Goal: Navigation & Orientation: Find specific page/section

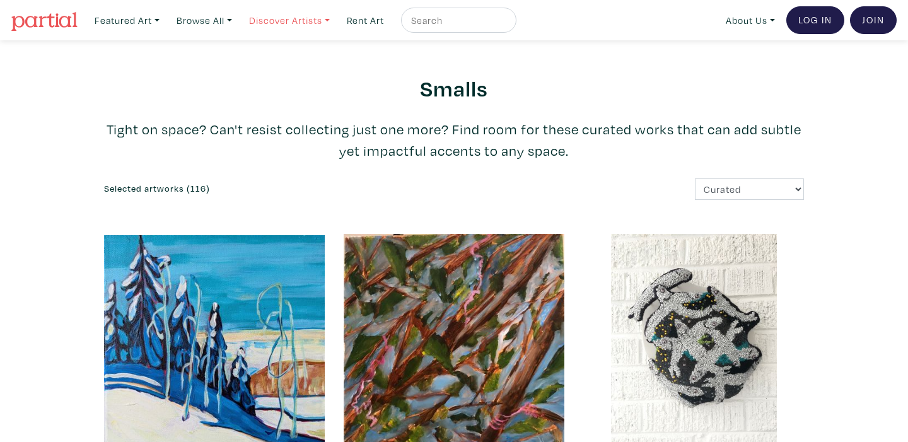
click at [165, 18] on link "Discover Artists" at bounding box center [127, 21] width 76 height 26
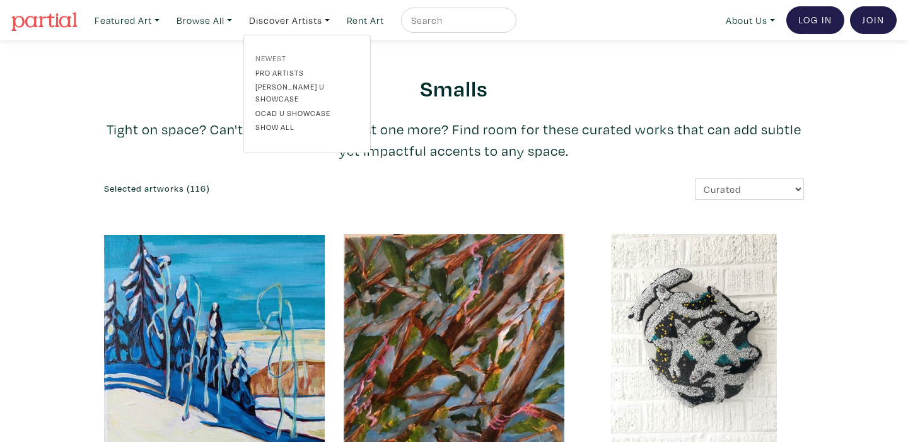
click at [279, 54] on link "Newest" at bounding box center [306, 57] width 103 height 11
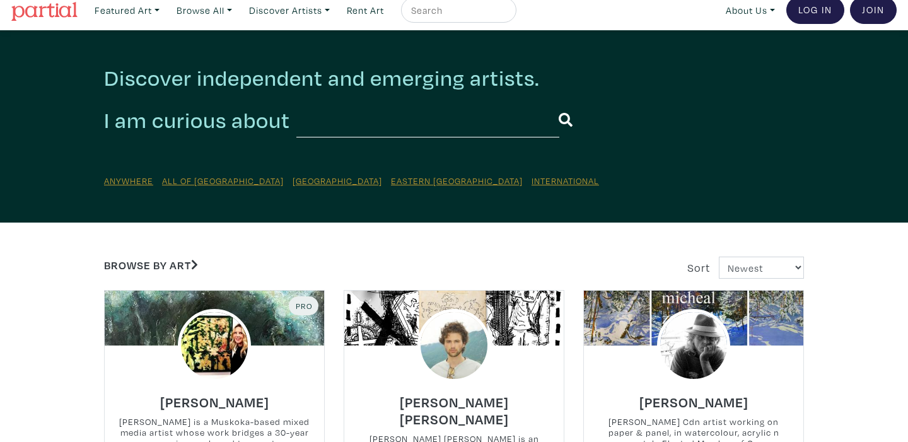
scroll to position [9, 0]
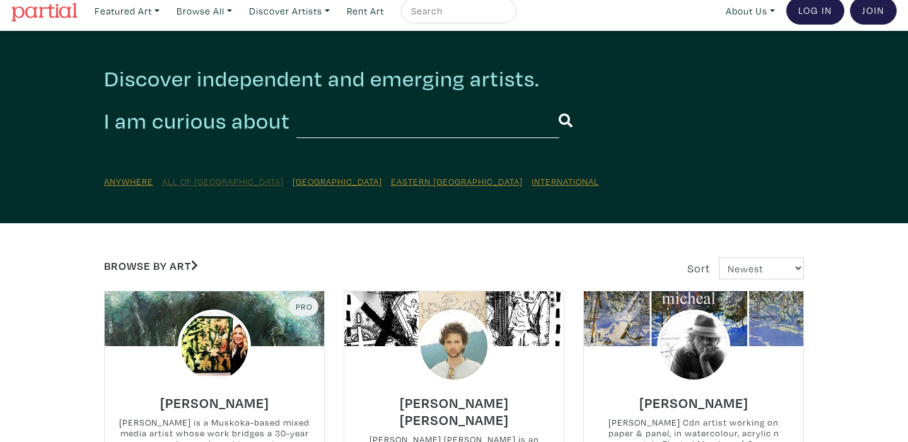
click at [192, 180] on u "All of [GEOGRAPHIC_DATA]" at bounding box center [223, 181] width 122 height 12
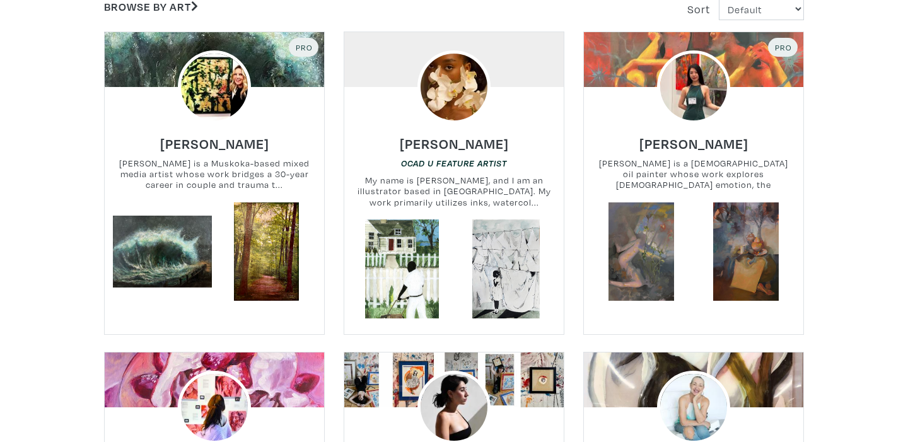
scroll to position [271, 0]
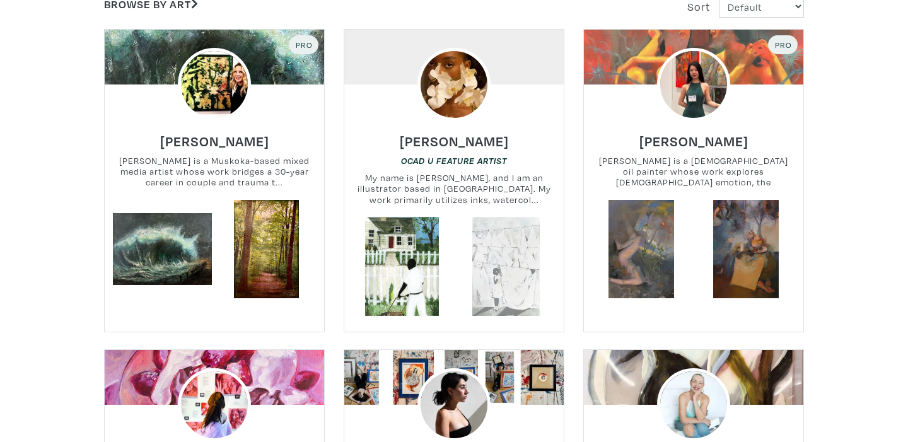
click at [459, 231] on link at bounding box center [506, 266] width 99 height 99
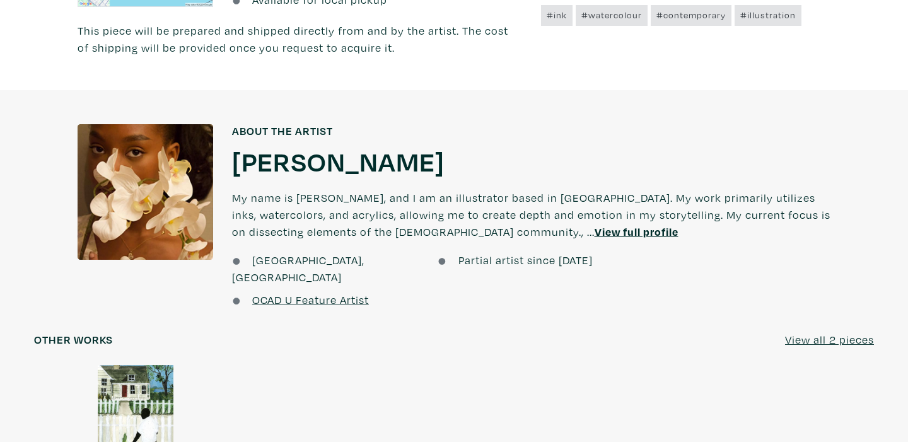
scroll to position [787, 0]
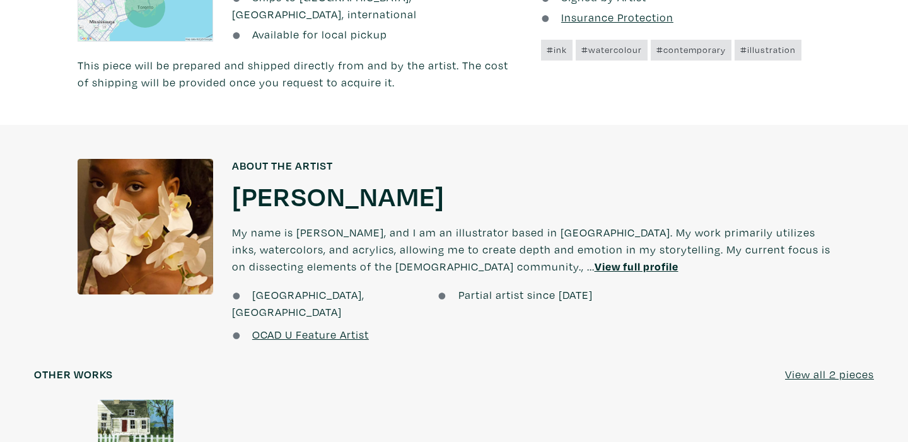
click at [595, 259] on u "View full profile" at bounding box center [637, 266] width 84 height 15
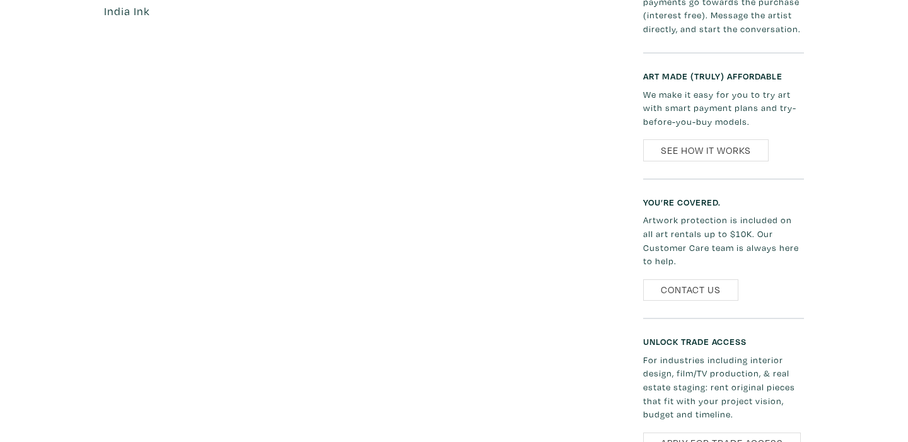
scroll to position [1003, 0]
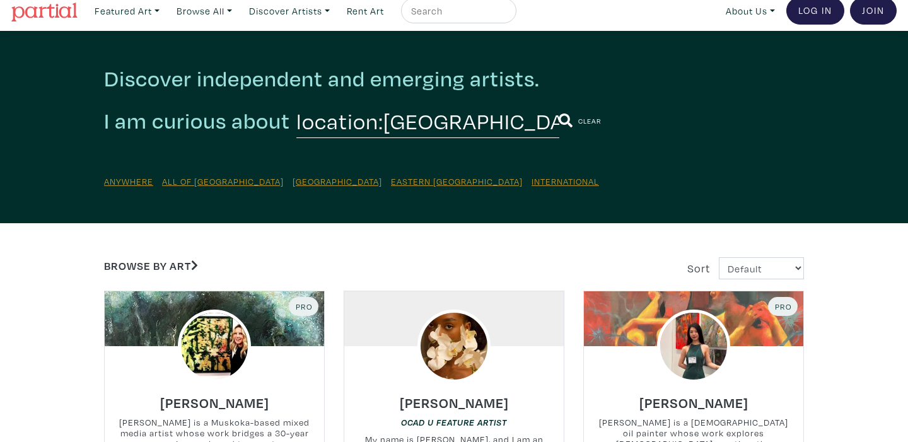
scroll to position [8, 0]
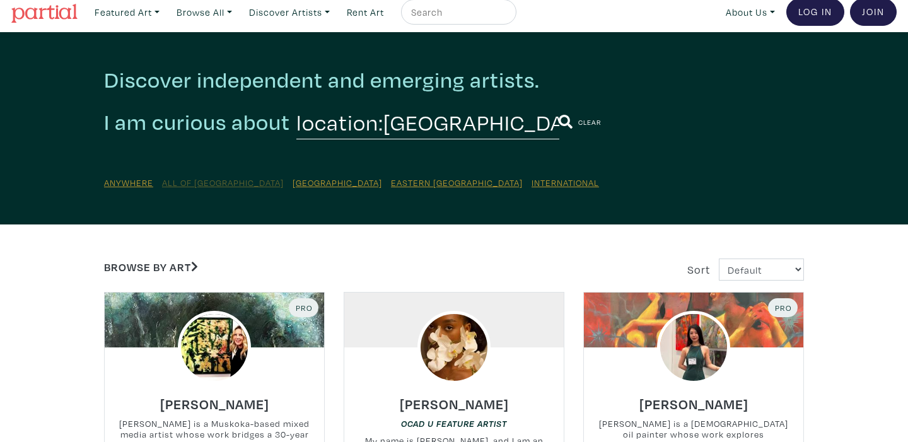
click at [197, 180] on u "All of [GEOGRAPHIC_DATA]" at bounding box center [223, 183] width 122 height 12
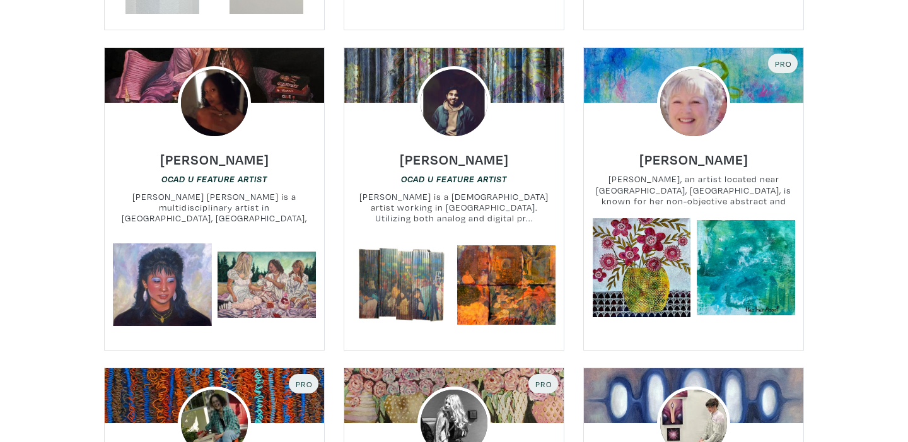
scroll to position [1552, 0]
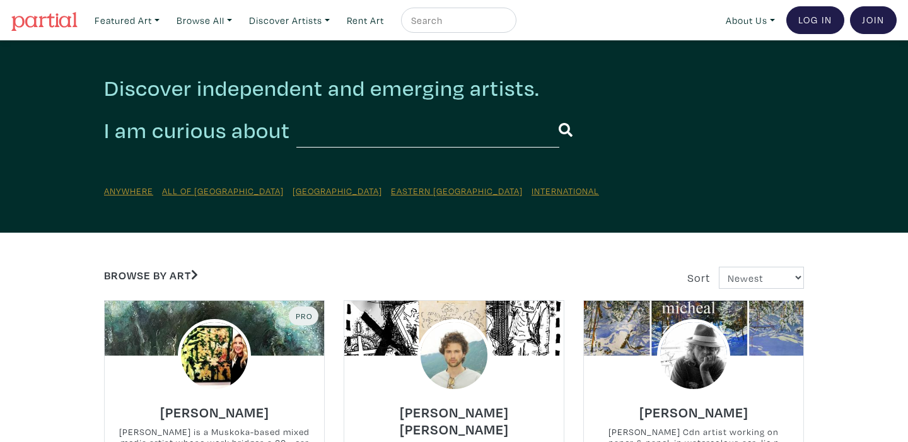
scroll to position [9, 0]
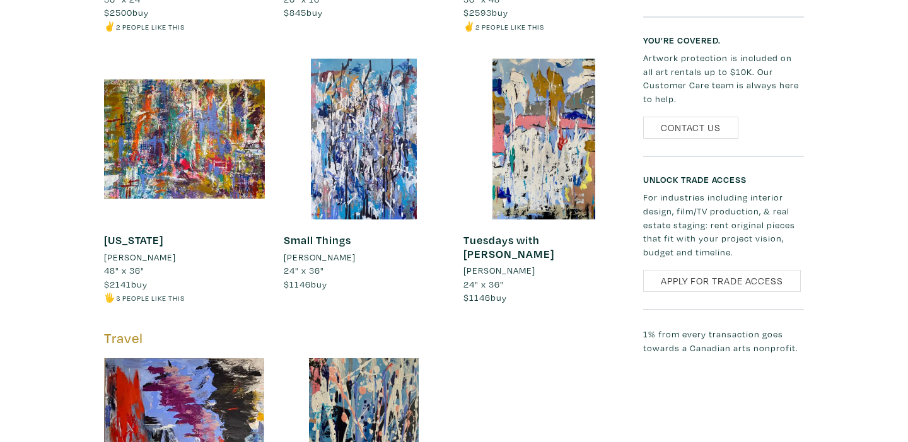
scroll to position [934, 0]
